Goal: Find specific page/section: Find specific page/section

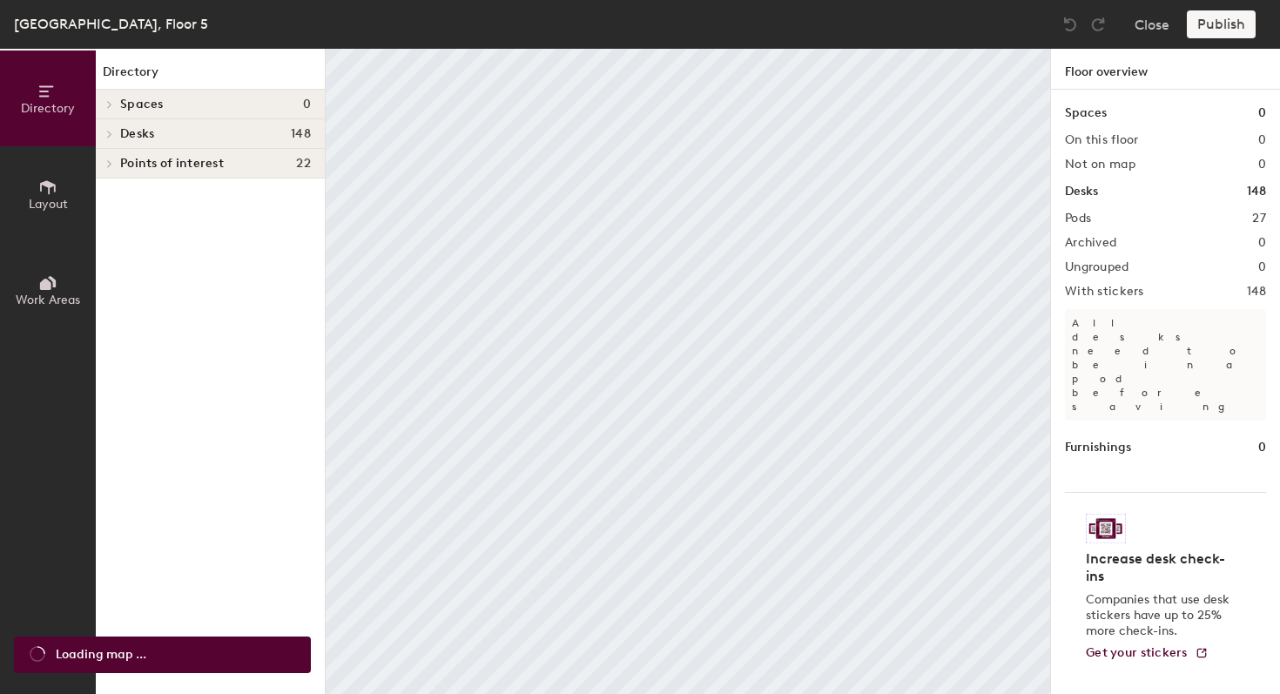
click at [287, 133] on h4 "Desks 148" at bounding box center [215, 134] width 191 height 14
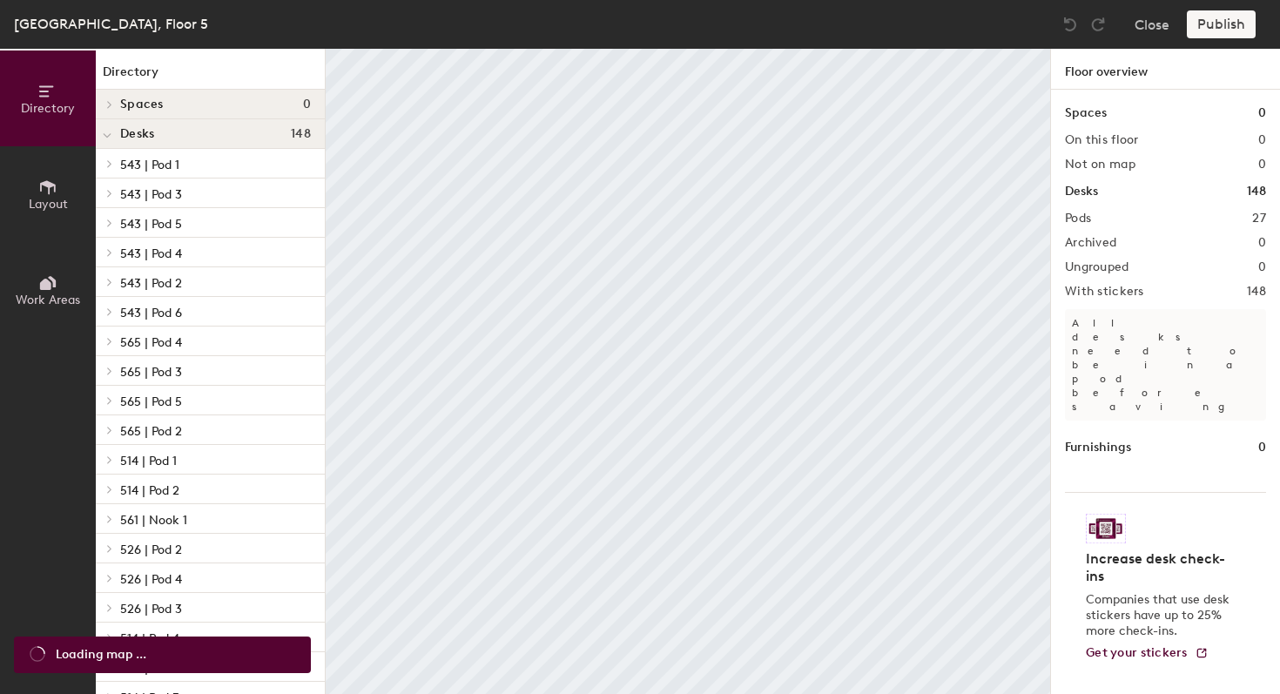
click at [287, 133] on h4 "Desks 148" at bounding box center [215, 134] width 191 height 14
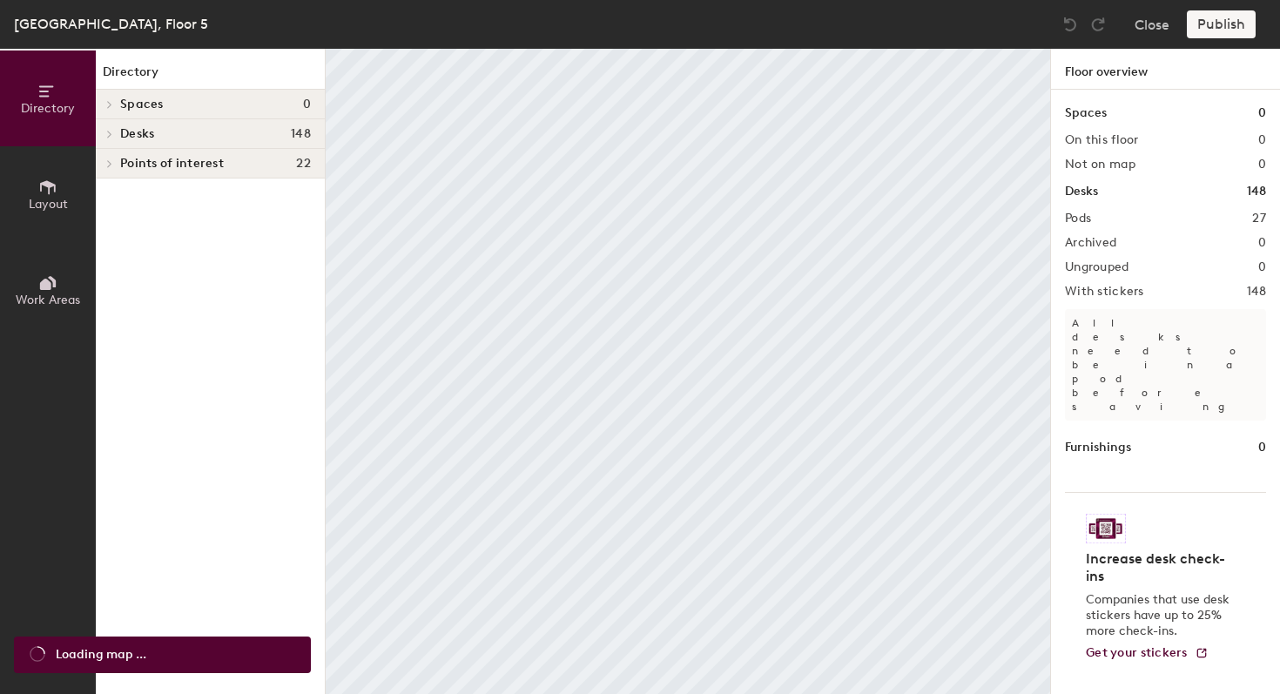
click at [287, 133] on h4 "Desks 148" at bounding box center [215, 134] width 191 height 14
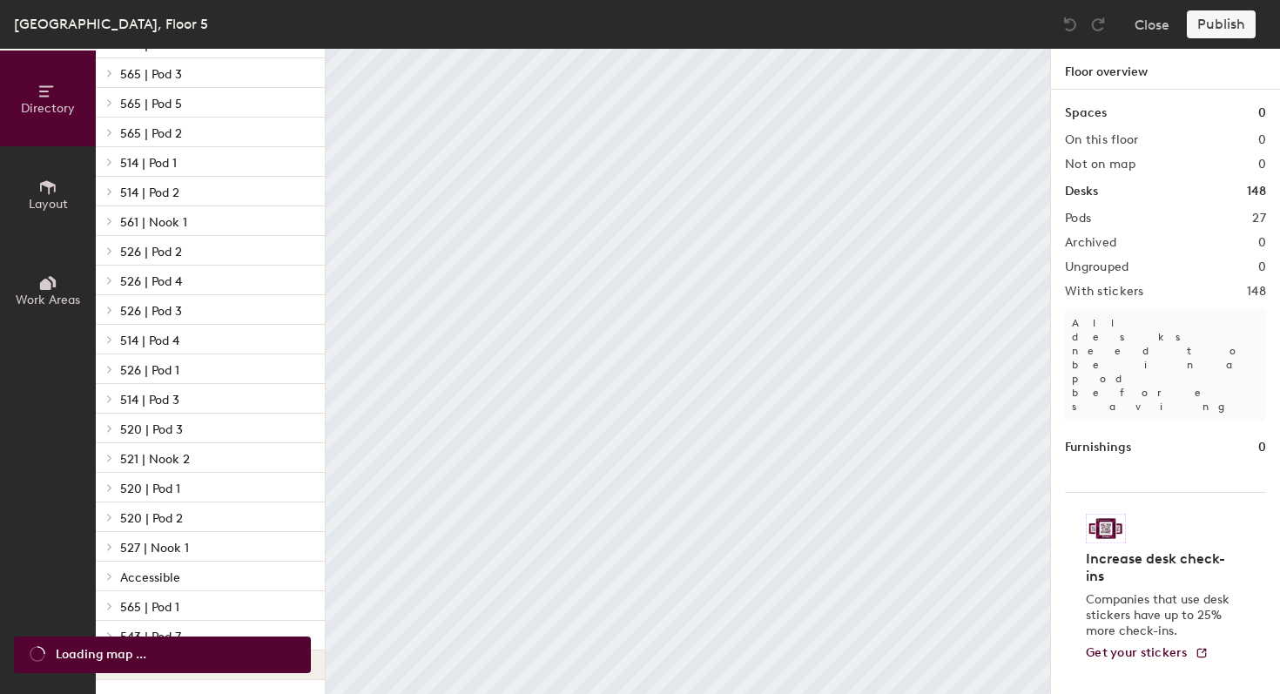
scroll to position [298, 0]
click at [165, 628] on p "543 | Pod 7" at bounding box center [215, 636] width 191 height 23
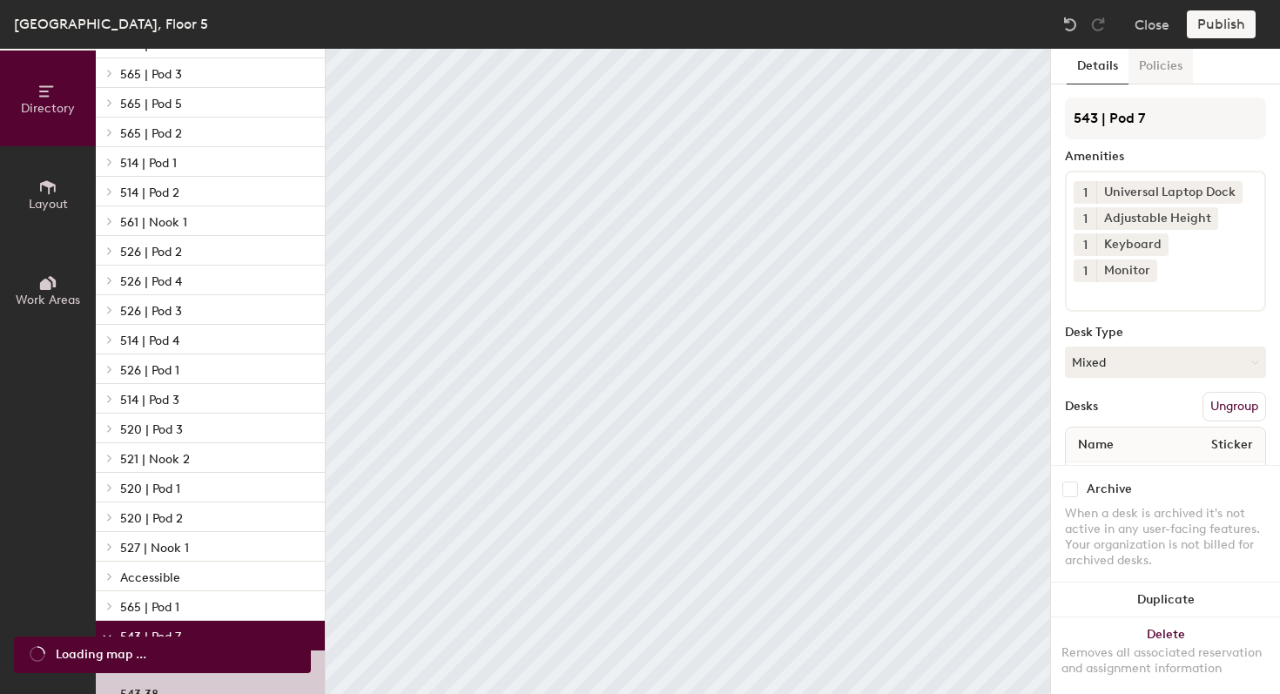
click at [1154, 72] on button "Policies" at bounding box center [1161, 67] width 64 height 36
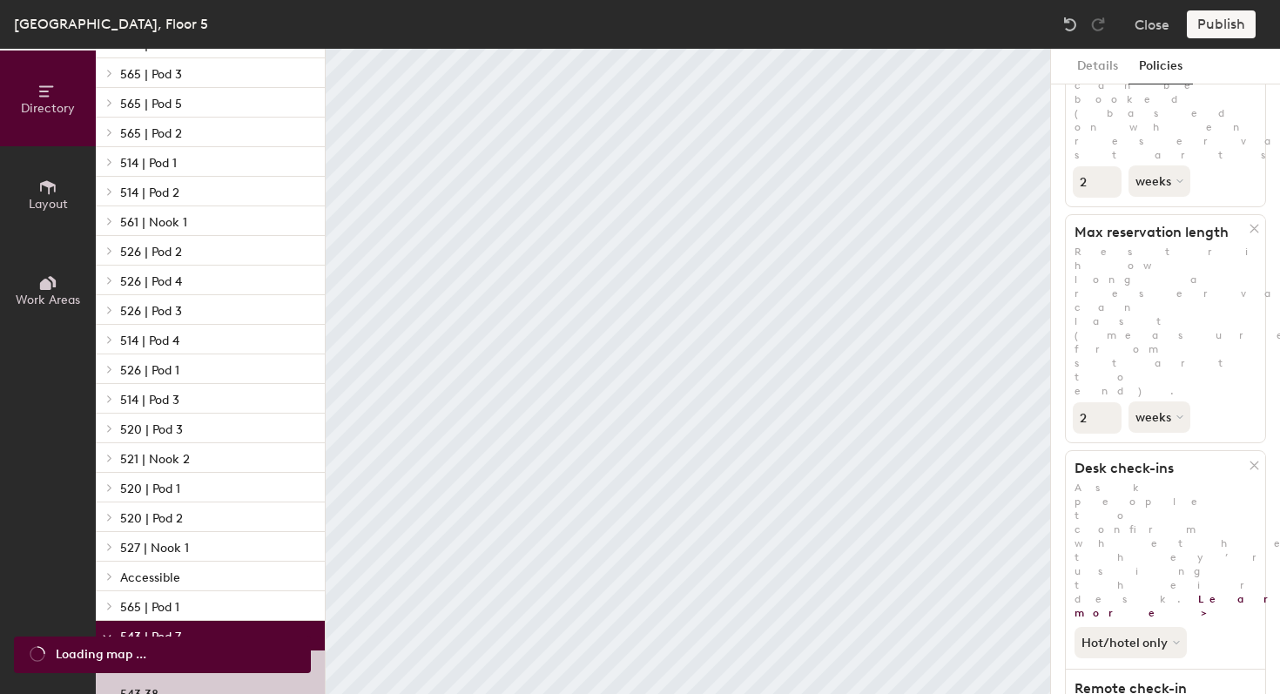
scroll to position [183, 0]
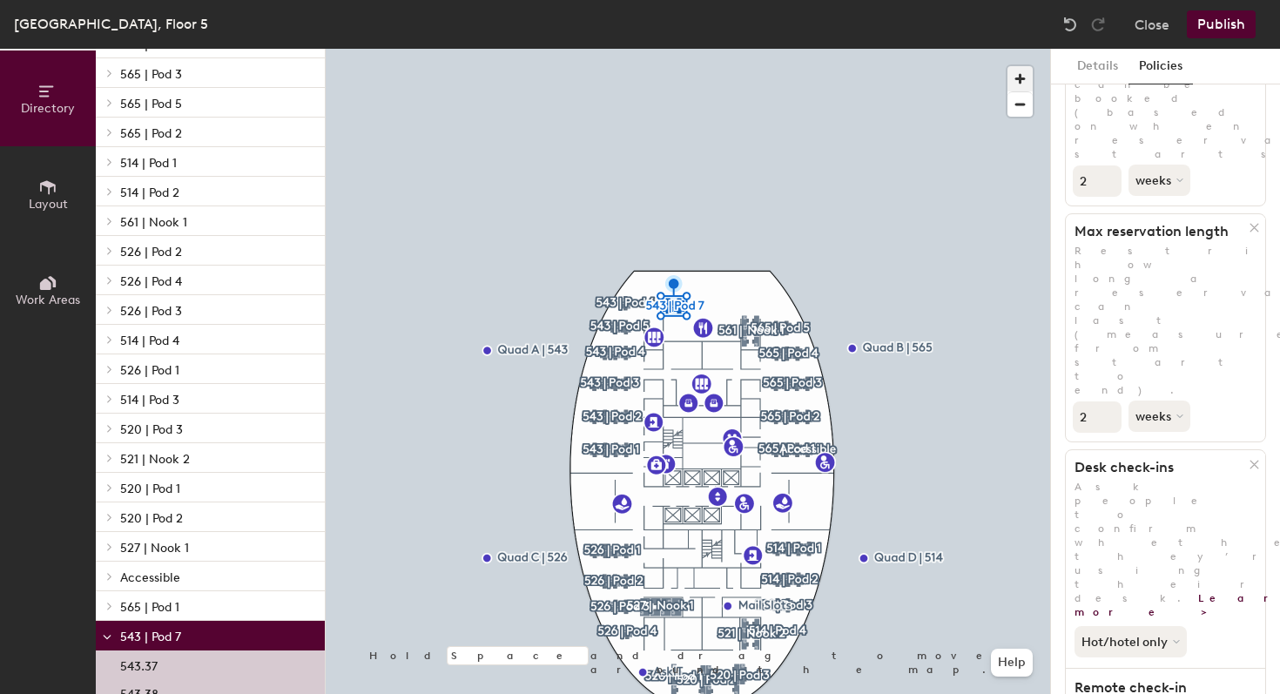
click at [1026, 68] on span "button" at bounding box center [1020, 78] width 25 height 25
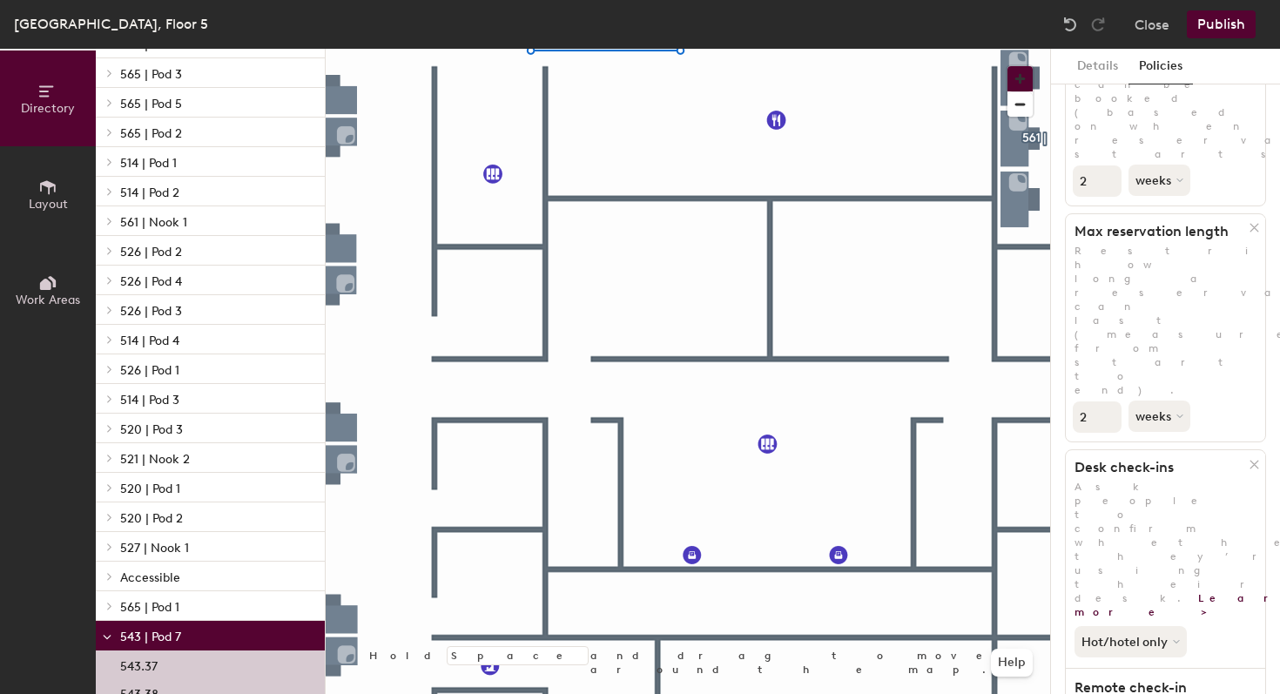
scroll to position [199, 0]
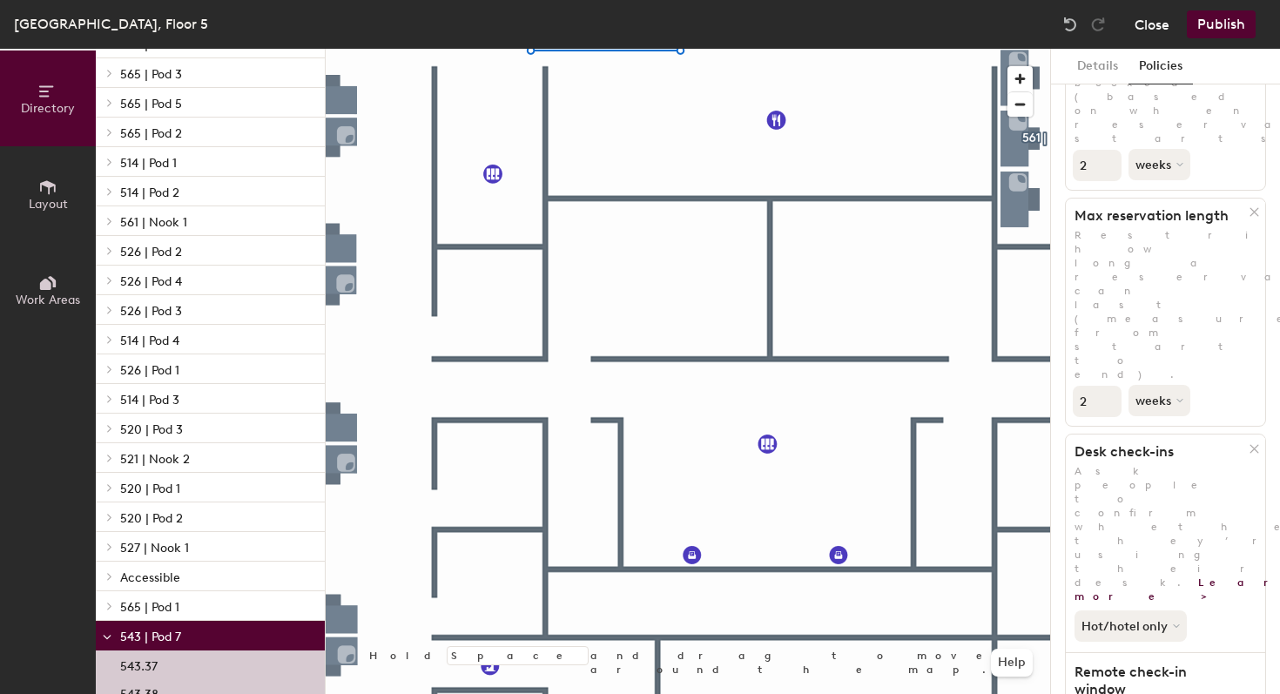
click at [1158, 31] on button "Close" at bounding box center [1152, 24] width 35 height 28
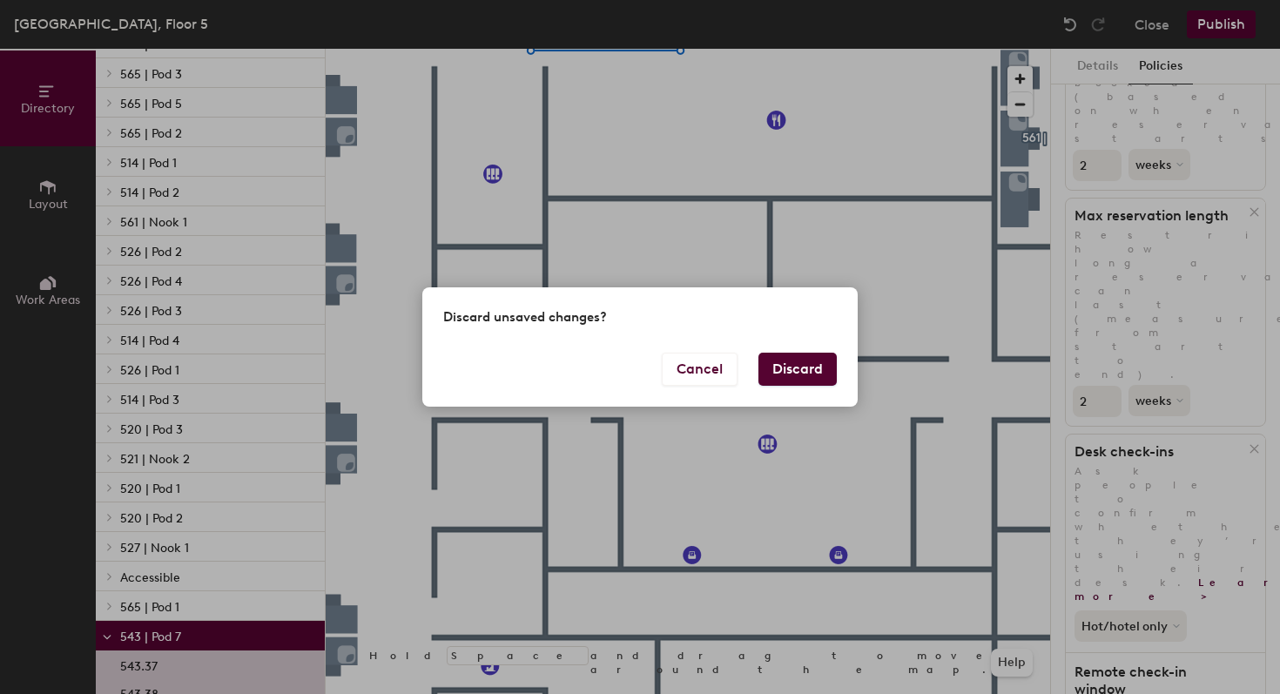
click at [818, 349] on div "Discard unsaved changes?" at bounding box center [639, 319] width 435 height 65
click at [837, 361] on div "Cancel Discard" at bounding box center [639, 380] width 435 height 54
click at [827, 361] on button "Discard" at bounding box center [798, 369] width 78 height 33
